Goal: Information Seeking & Learning: Learn about a topic

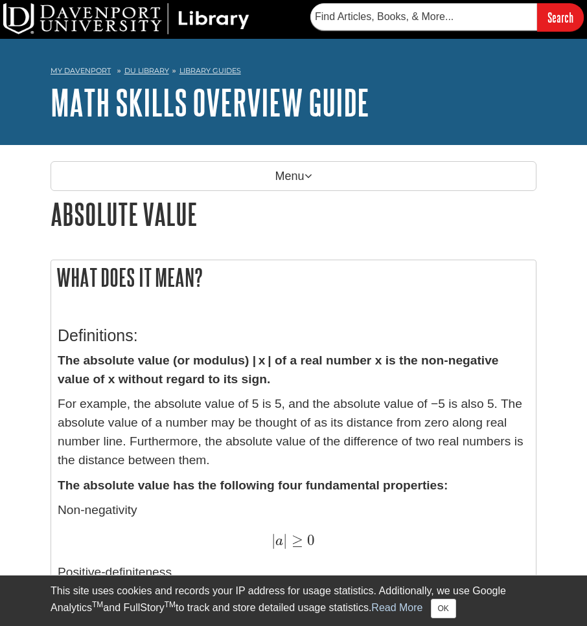
scroll to position [65, 0]
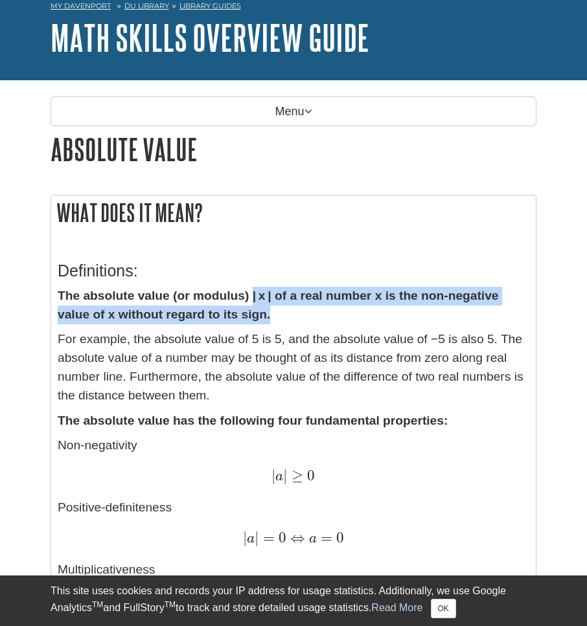
drag, startPoint x: 252, startPoint y: 295, endPoint x: 283, endPoint y: 315, distance: 37.0
click at [283, 315] on p "The absolute value (or modulus) | x | of a real number x is the non-negative va…" at bounding box center [293, 306] width 471 height 38
drag, startPoint x: 283, startPoint y: 315, endPoint x: 52, endPoint y: 299, distance: 231.2
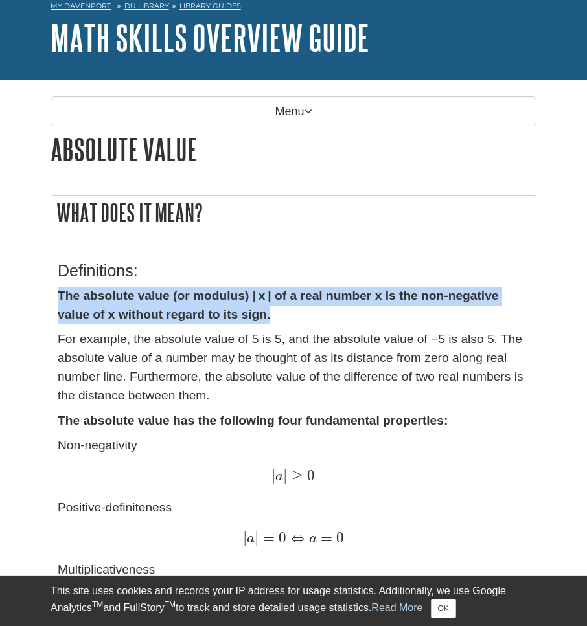
click at [260, 314] on strong "The absolute value (or modulus) | x | of a real number x is the non-negative va…" at bounding box center [278, 305] width 441 height 32
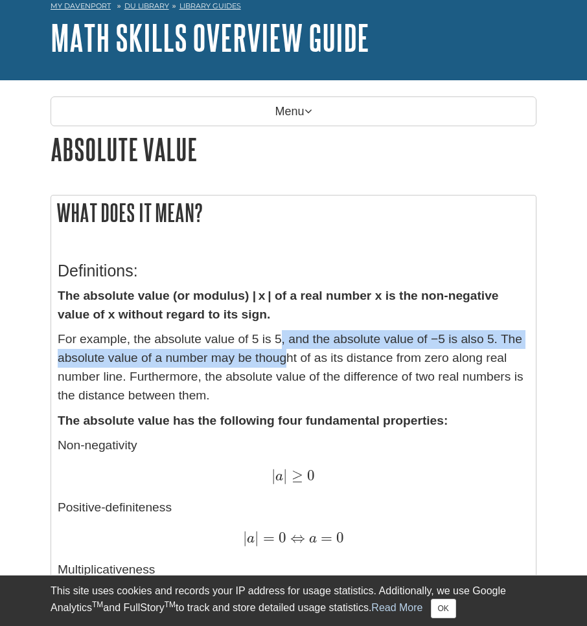
drag, startPoint x: 283, startPoint y: 334, endPoint x: 288, endPoint y: 364, distance: 30.9
click at [288, 364] on p "For example, the absolute value of 5 is 5, and the absolute value of −5 is also…" at bounding box center [293, 367] width 471 height 74
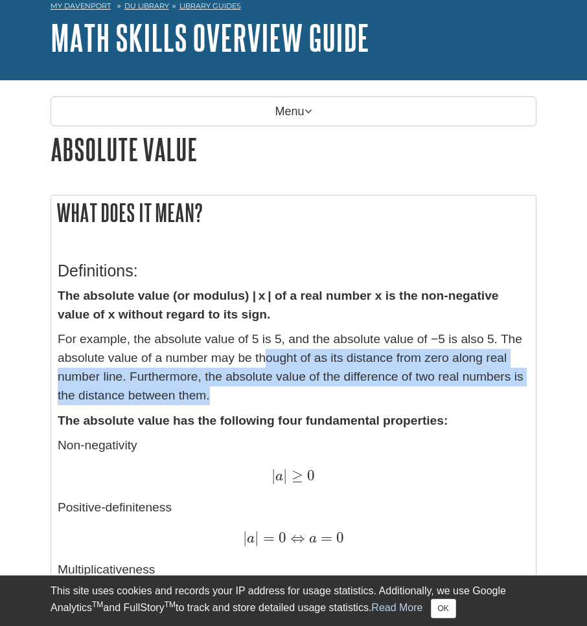
drag, startPoint x: 267, startPoint y: 352, endPoint x: 268, endPoint y: 389, distance: 37.6
click at [268, 389] on p "For example, the absolute value of 5 is 5, and the absolute value of −5 is also…" at bounding box center [293, 367] width 471 height 74
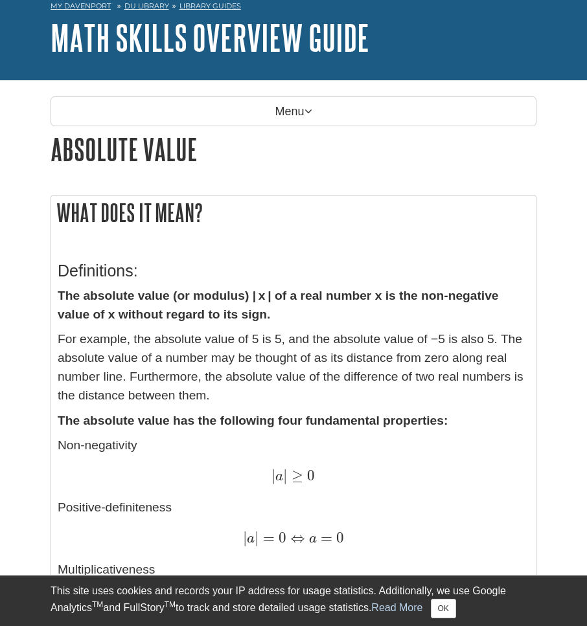
click at [218, 396] on p "For example, the absolute value of 5 is 5, and the absolute value of −5 is also…" at bounding box center [293, 367] width 471 height 74
click at [220, 394] on p "For example, the absolute value of 5 is 5, and the absolute value of −5 is also…" at bounding box center [293, 367] width 471 height 74
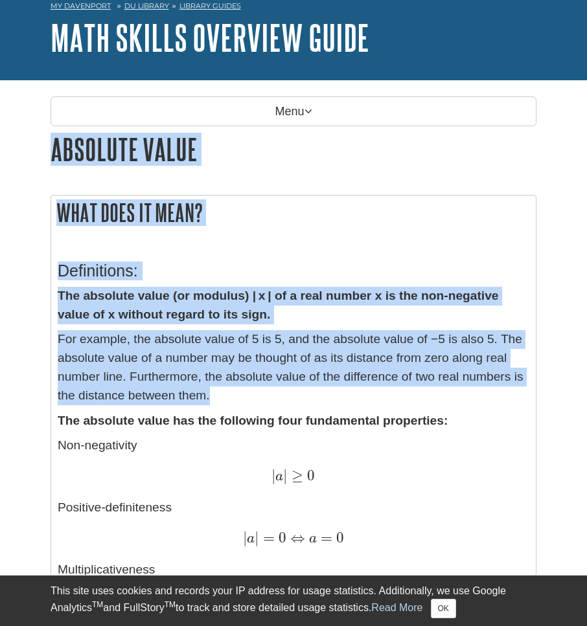
drag, startPoint x: 220, startPoint y: 394, endPoint x: 54, endPoint y: 153, distance: 293.3
click at [207, 350] on p "For example, the absolute value of 5 is 5, and the absolute value of −5 is also…" at bounding box center [293, 367] width 471 height 74
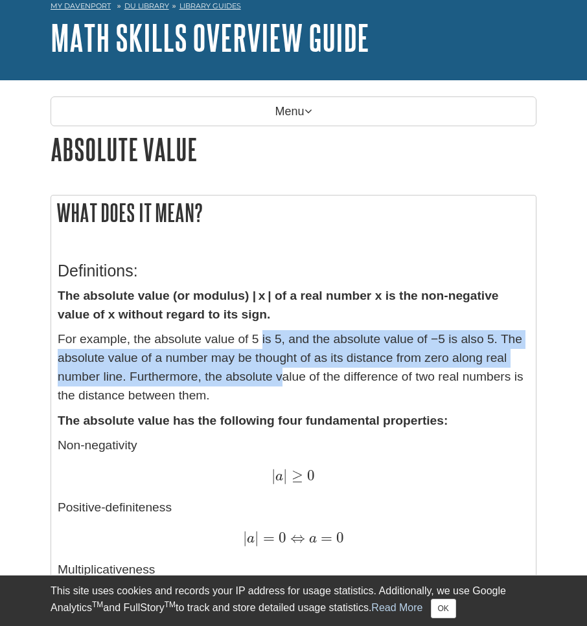
drag, startPoint x: 264, startPoint y: 340, endPoint x: 280, endPoint y: 372, distance: 35.9
click at [280, 372] on p "For example, the absolute value of 5 is 5, and the absolute value of −5 is also…" at bounding box center [293, 367] width 471 height 74
drag, startPoint x: 280, startPoint y: 372, endPoint x: 262, endPoint y: 353, distance: 26.1
click at [262, 353] on p "For example, the absolute value of 5 is 5, and the absolute value of −5 is also…" at bounding box center [293, 367] width 471 height 74
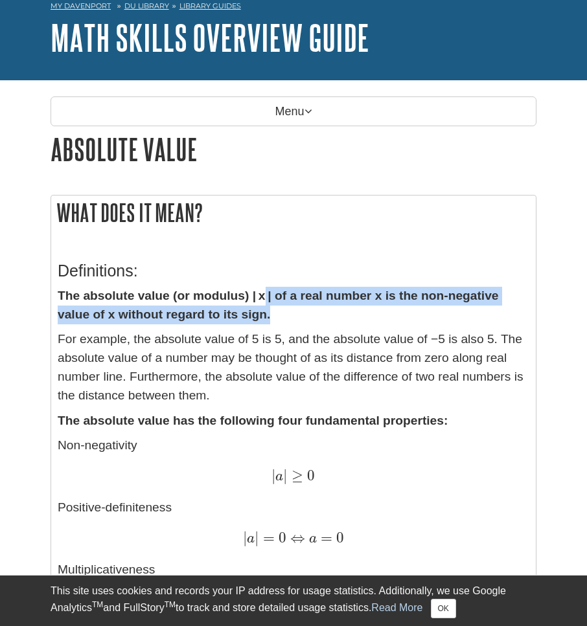
drag, startPoint x: 266, startPoint y: 293, endPoint x: 269, endPoint y: 321, distance: 27.3
click at [269, 321] on strong "The absolute value (or modulus) | x | of a real number x is the non-negative va…" at bounding box center [278, 305] width 441 height 32
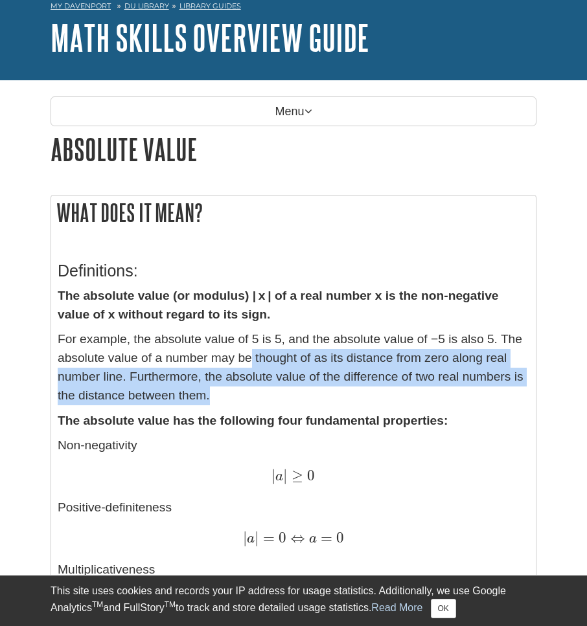
drag, startPoint x: 270, startPoint y: 389, endPoint x: 253, endPoint y: 358, distance: 34.8
click at [253, 358] on p "For example, the absolute value of 5 is 5, and the absolute value of −5 is also…" at bounding box center [293, 367] width 471 height 74
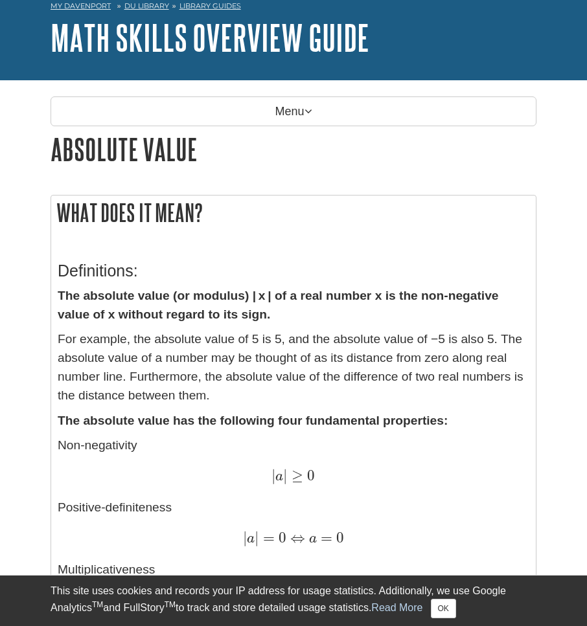
click at [248, 360] on p "For example, the absolute value of 5 is 5, and the absolute value of −5 is also…" at bounding box center [293, 367] width 471 height 74
drag, startPoint x: 238, startPoint y: 394, endPoint x: 227, endPoint y: 392, distance: 10.5
click at [227, 392] on p "For example, the absolute value of 5 is 5, and the absolute value of −5 is also…" at bounding box center [293, 367] width 471 height 74
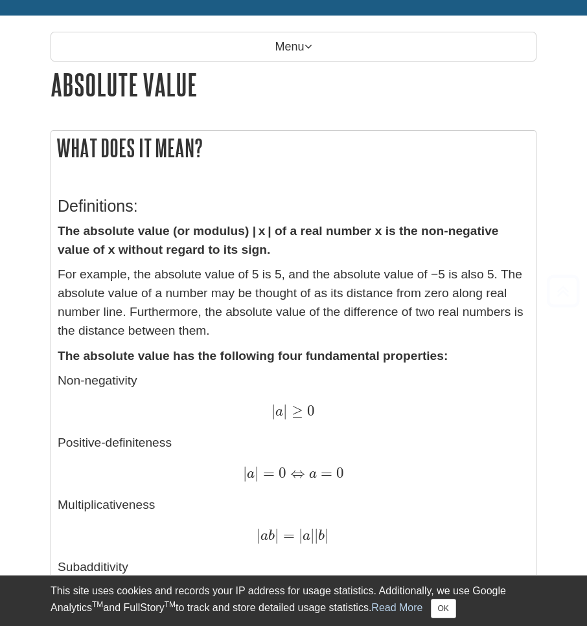
scroll to position [194, 0]
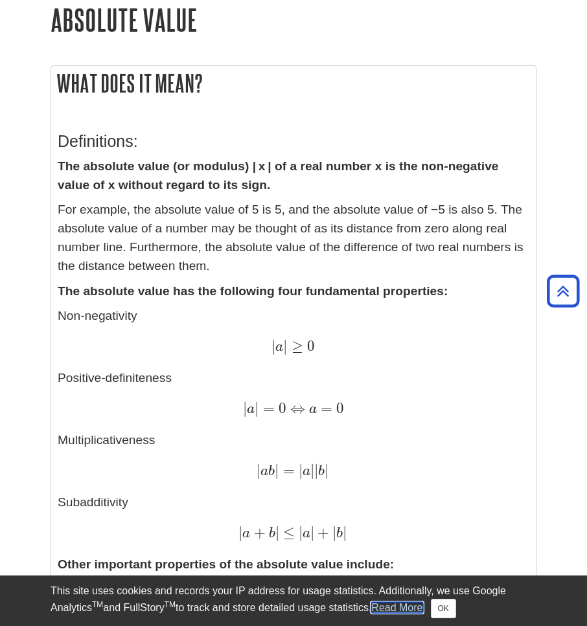
click at [422, 604] on link "Read More" at bounding box center [396, 607] width 51 height 11
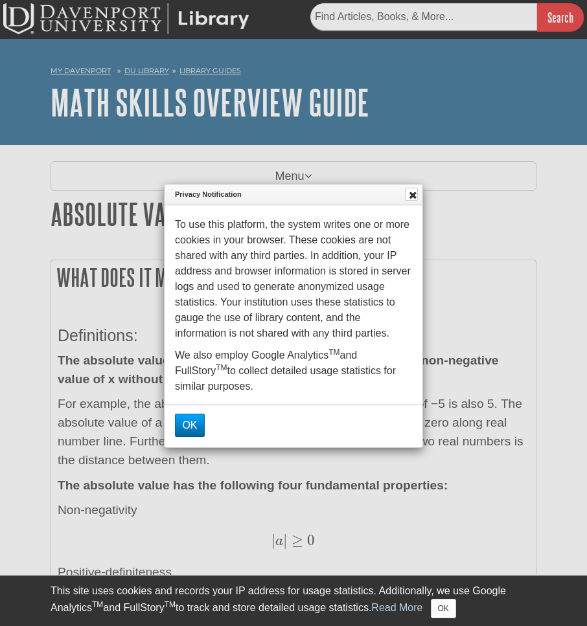
scroll to position [60, 0]
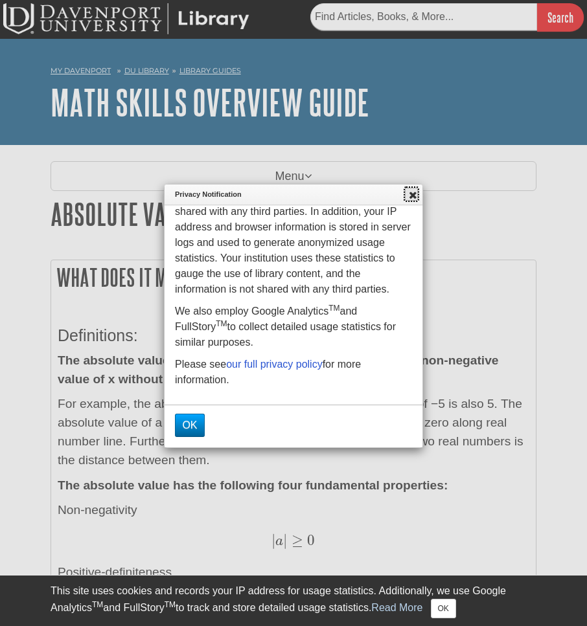
click at [409, 198] on icon at bounding box center [413, 195] width 14 height 10
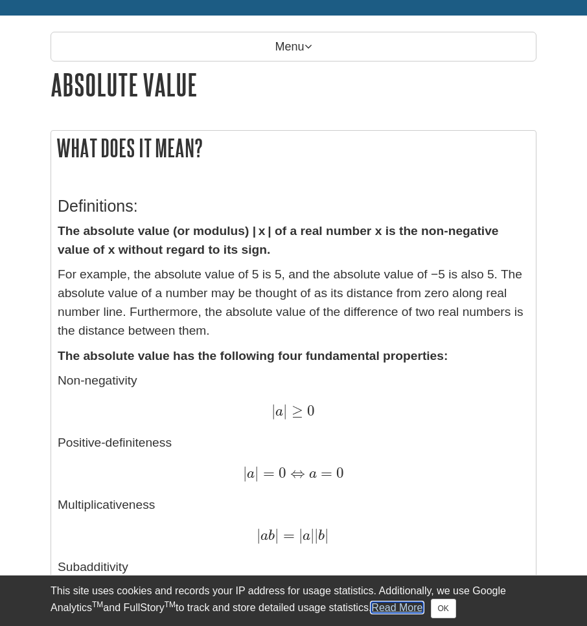
scroll to position [194, 0]
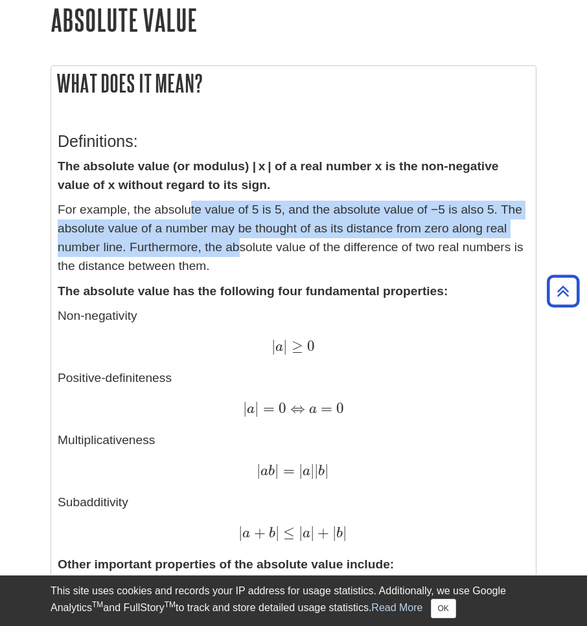
drag, startPoint x: 189, startPoint y: 206, endPoint x: 238, endPoint y: 252, distance: 67.4
click at [238, 252] on p "For example, the absolute value of 5 is 5, and the absolute value of −5 is also…" at bounding box center [293, 238] width 471 height 74
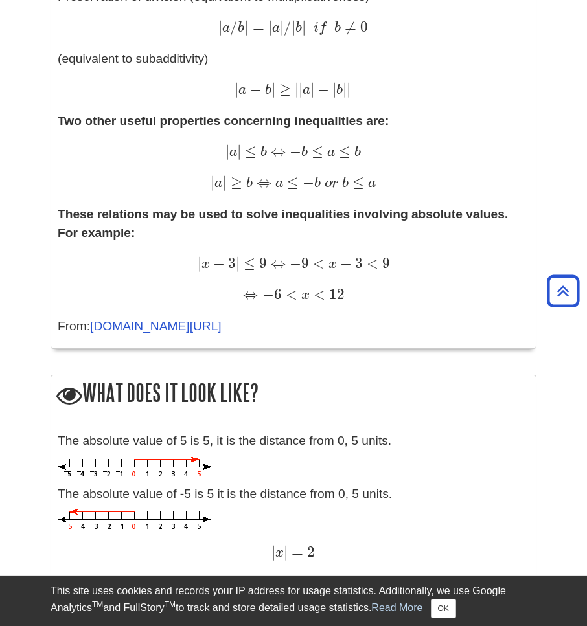
scroll to position [1101, 0]
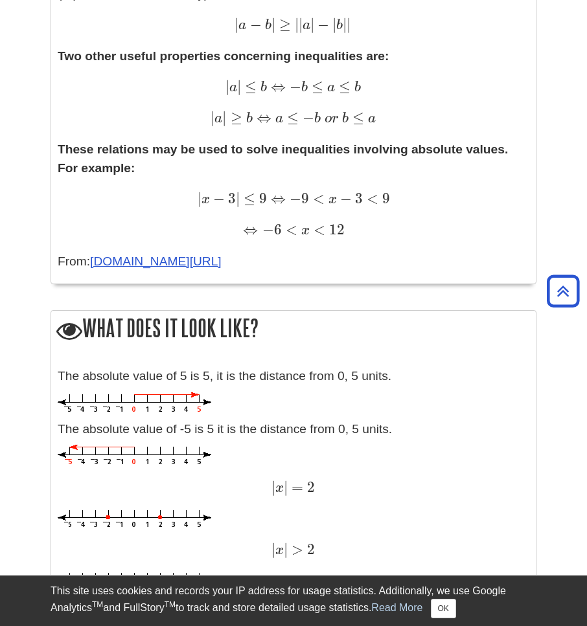
click at [378, 378] on p "The absolute value of 5 is 5, it is the distance from 0, 5 units." at bounding box center [293, 376] width 471 height 19
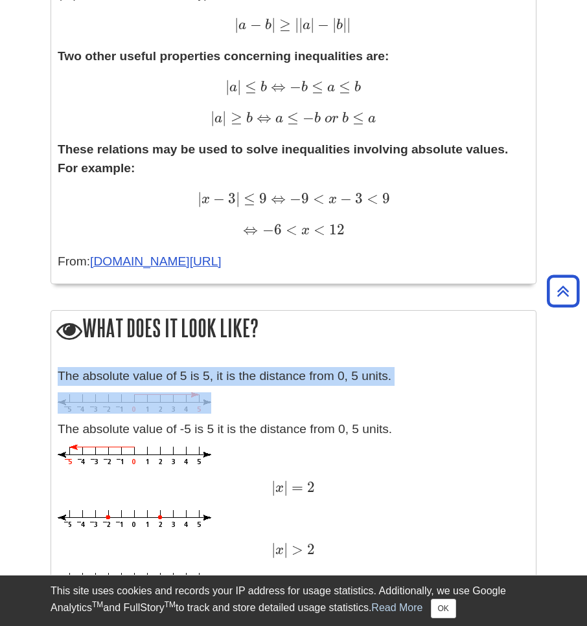
click at [378, 378] on p "The absolute value of 5 is 5, it is the distance from 0, 5 units." at bounding box center [293, 376] width 471 height 19
drag, startPoint x: 378, startPoint y: 378, endPoint x: 347, endPoint y: 382, distance: 31.4
click at [347, 382] on p "The absolute value of 5 is 5, it is the distance from 0, 5 units." at bounding box center [293, 376] width 471 height 19
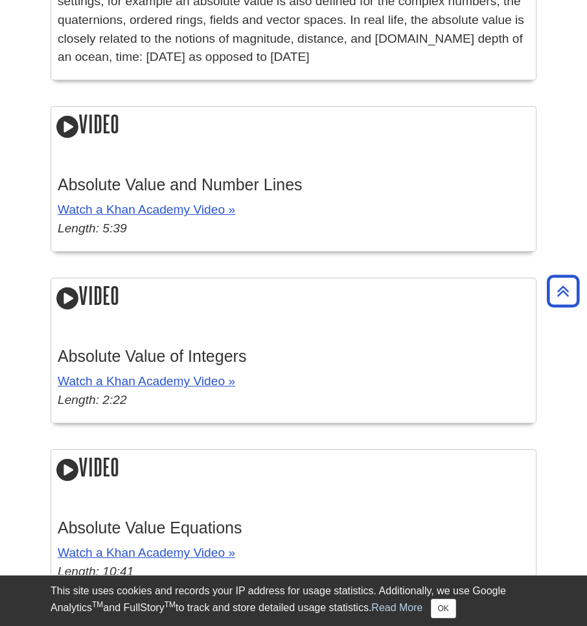
scroll to position [2046, 0]
